Goal: Check status: Check status

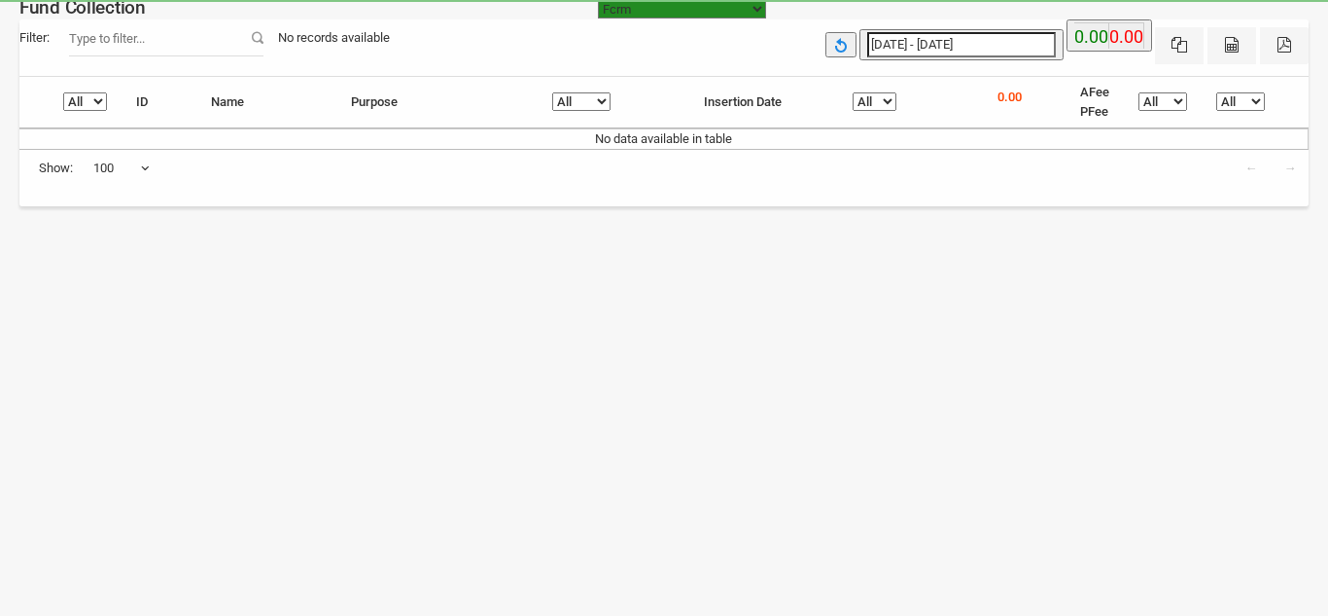
select select "[URL][DOMAIN_NAME]"
select select "100"
select select "[URL][DOMAIN_NAME]"
select select "100"
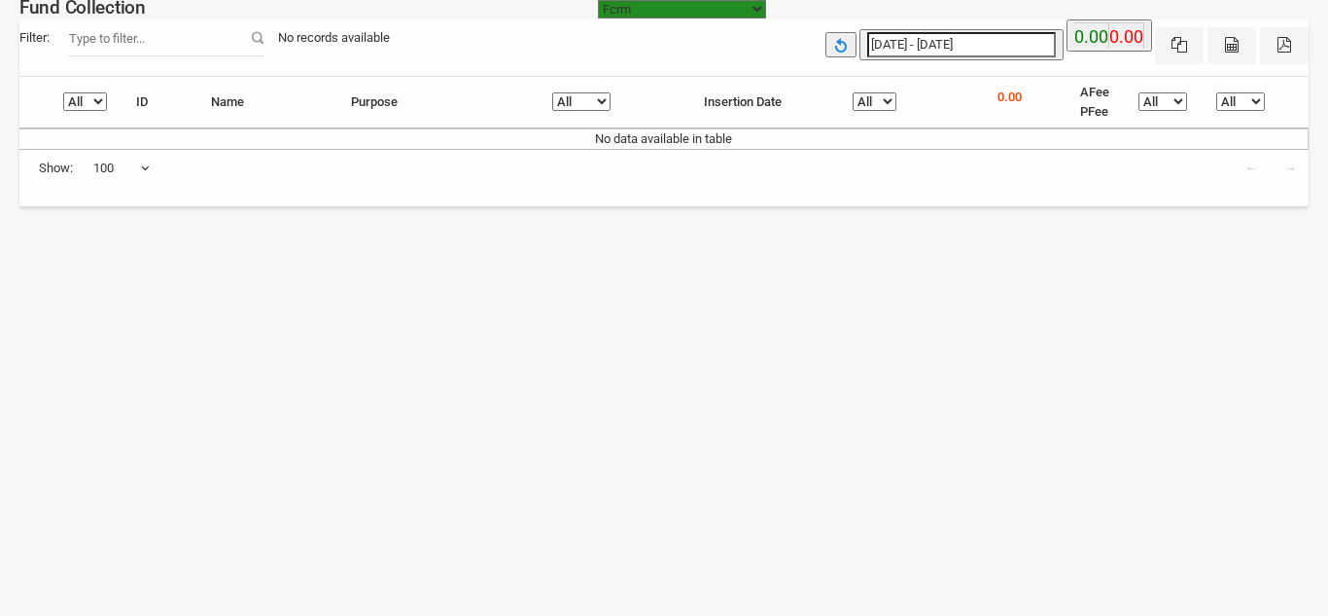
type input "26-08-2025"
click at [923, 45] on input "26-08-2025 - 26-08-2025" at bounding box center [962, 44] width 189 height 25
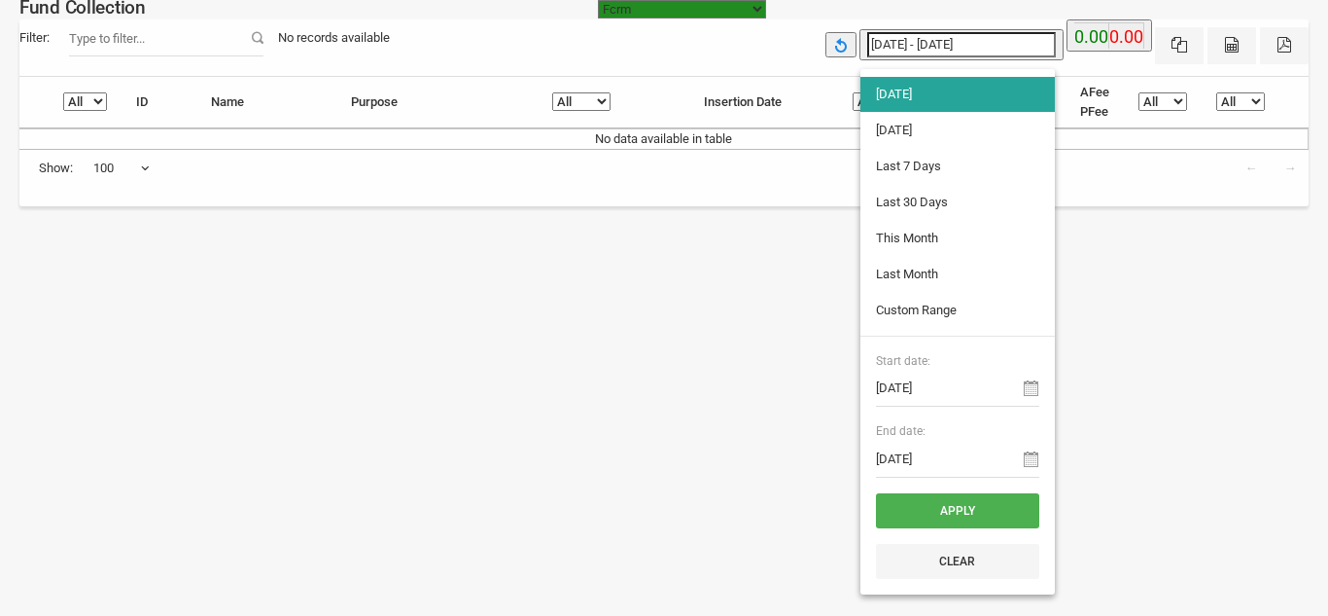
type input "25-08-2025"
type input "20-08-2025"
type input "26-08-2025"
type input "25-08-2025"
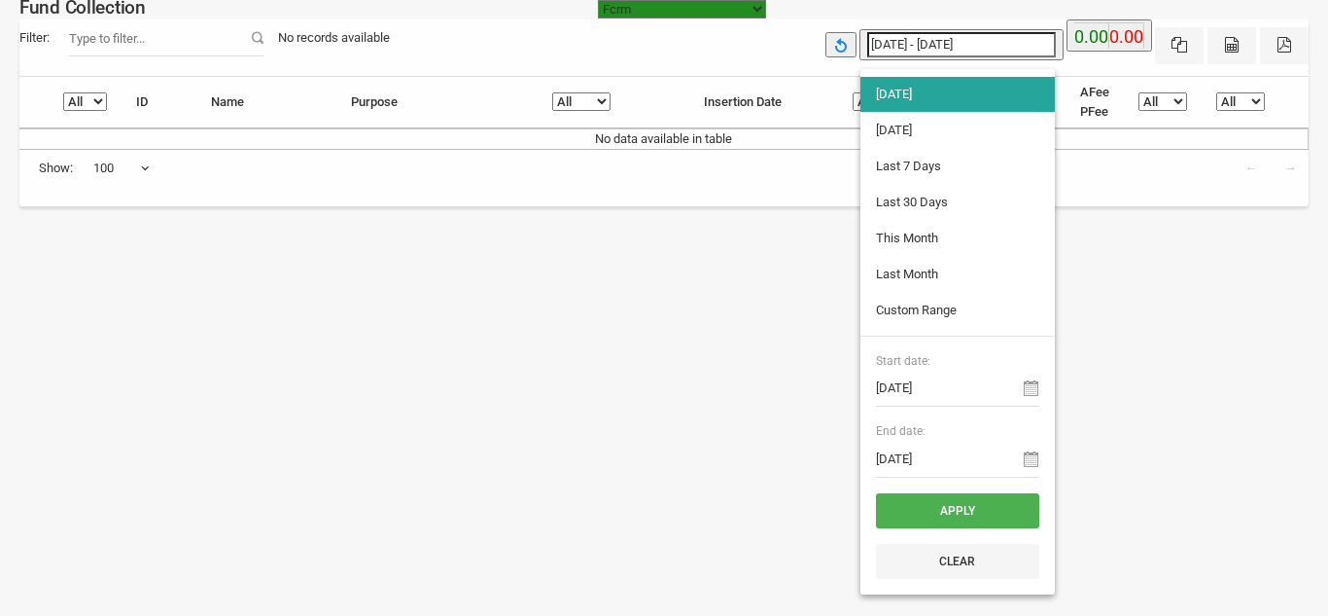
type input "25-08-2025"
click at [898, 124] on li "[DATE]" at bounding box center [958, 130] width 195 height 35
type input "[DATE] - [DATE]"
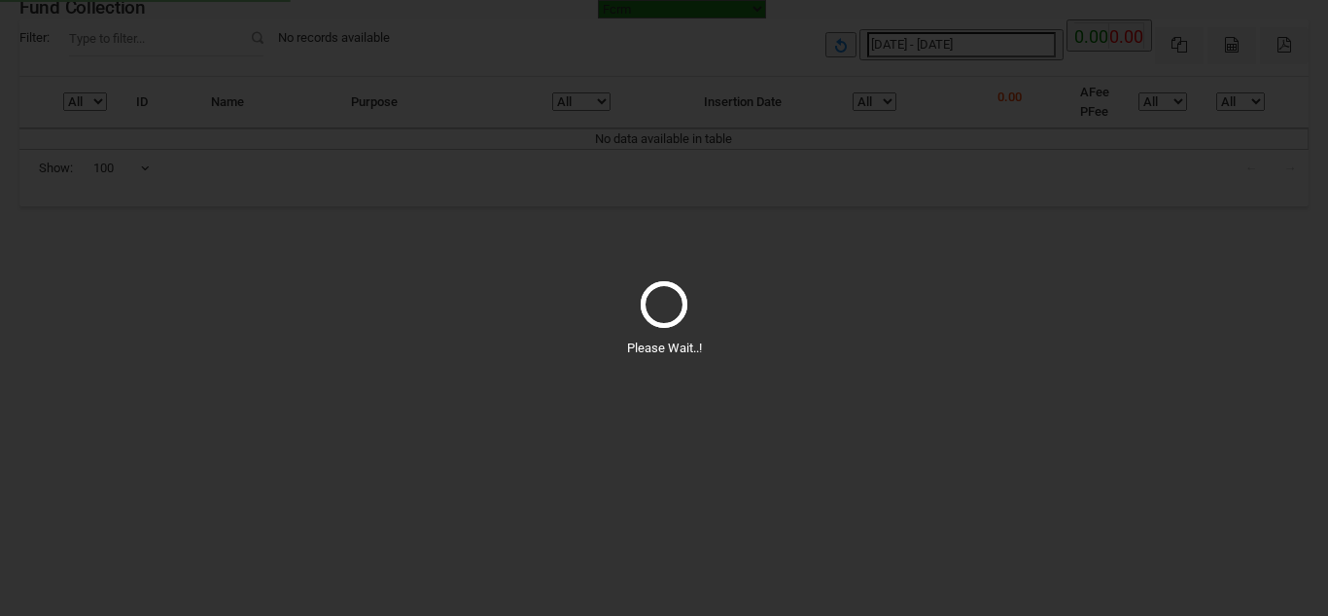
select select "100"
